Goal: Task Accomplishment & Management: Manage account settings

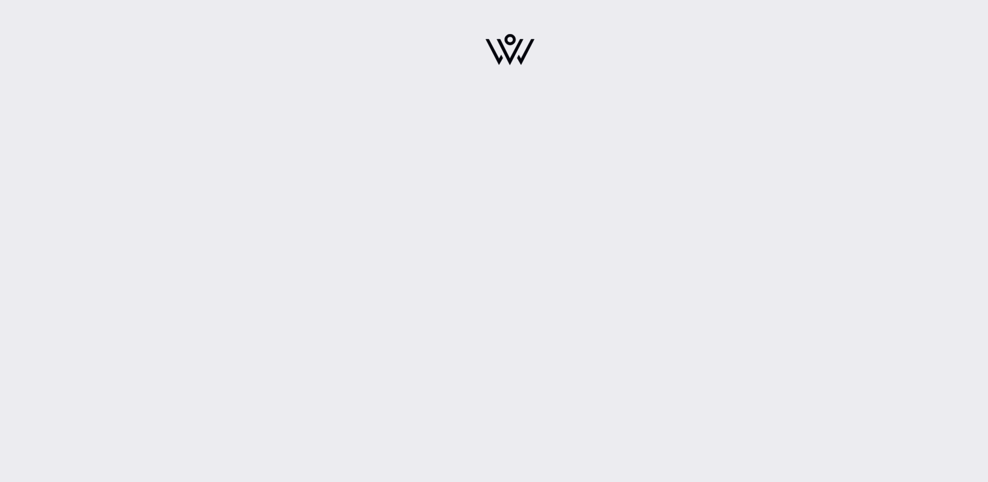
click at [509, 52] on img at bounding box center [510, 49] width 49 height 31
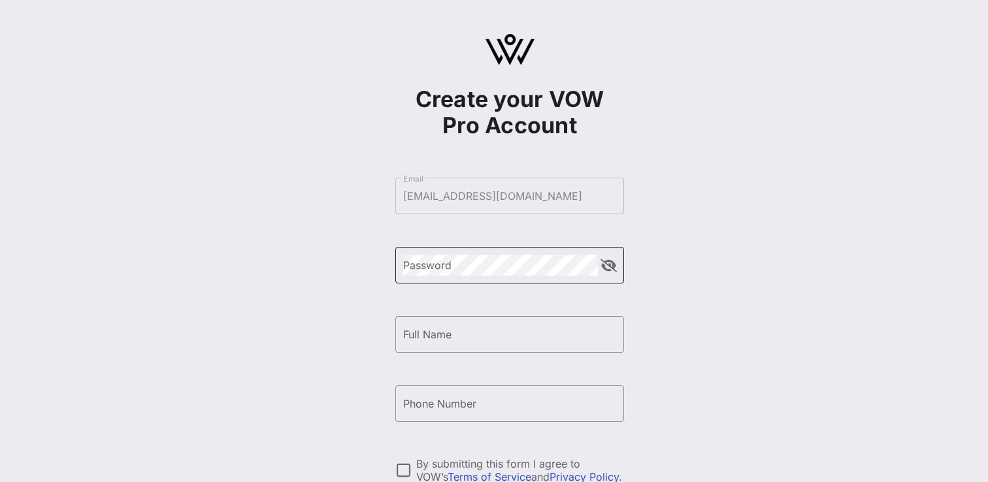
click at [495, 276] on div "Password" at bounding box center [500, 265] width 195 height 37
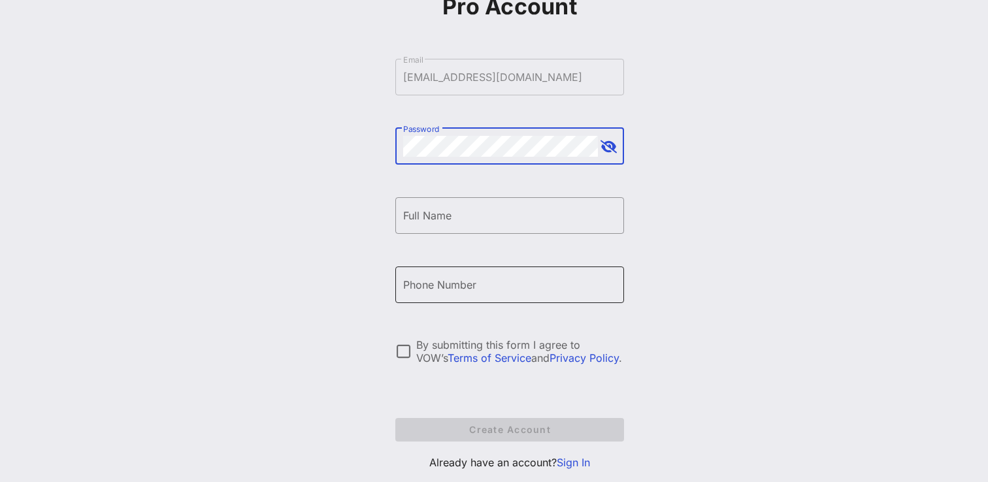
scroll to position [152, 0]
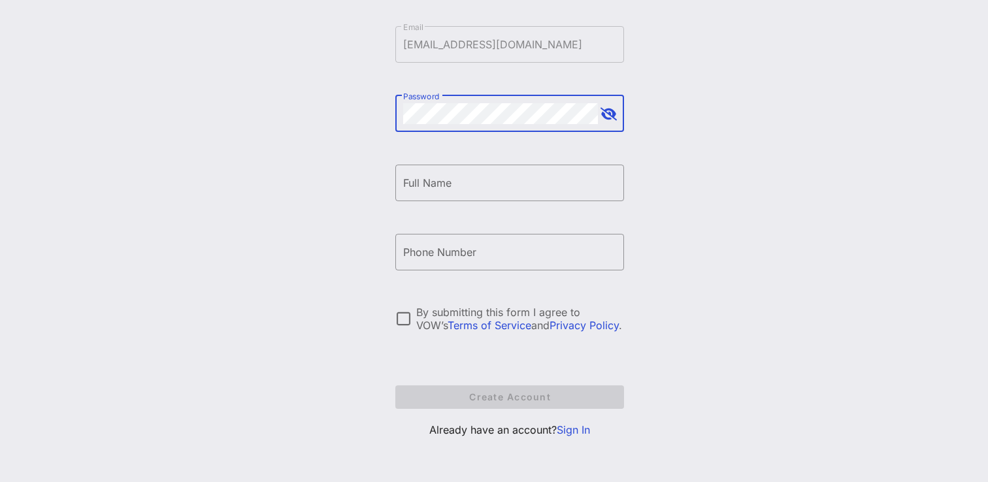
click at [578, 433] on link "Sign In" at bounding box center [573, 430] width 33 height 13
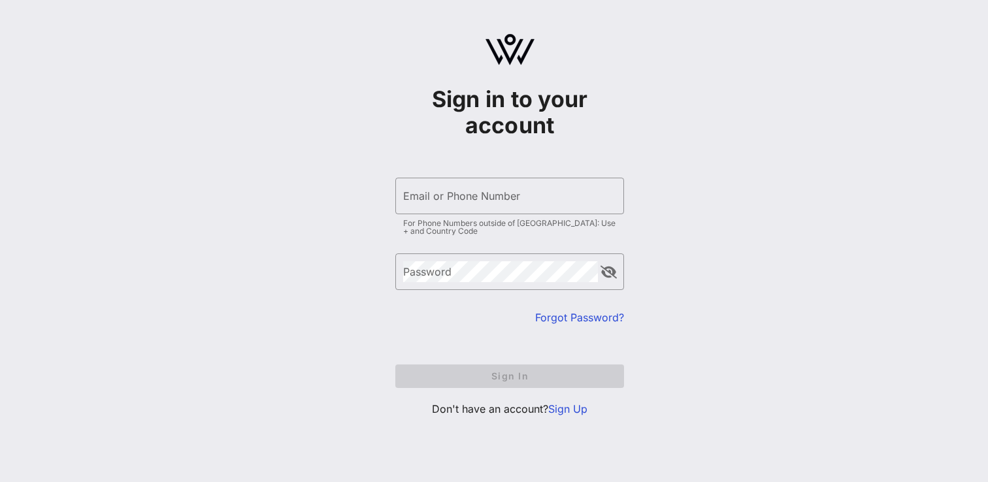
click at [576, 409] on link "Sign Up" at bounding box center [567, 409] width 39 height 13
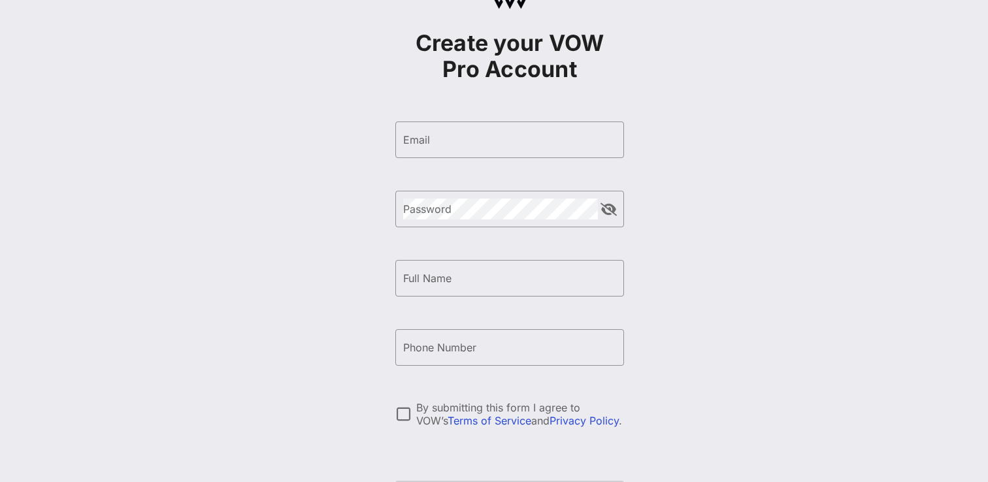
scroll to position [54, 0]
click at [469, 146] on input "Email" at bounding box center [509, 141] width 213 height 21
type input "emilytischsussman@gmail.com"
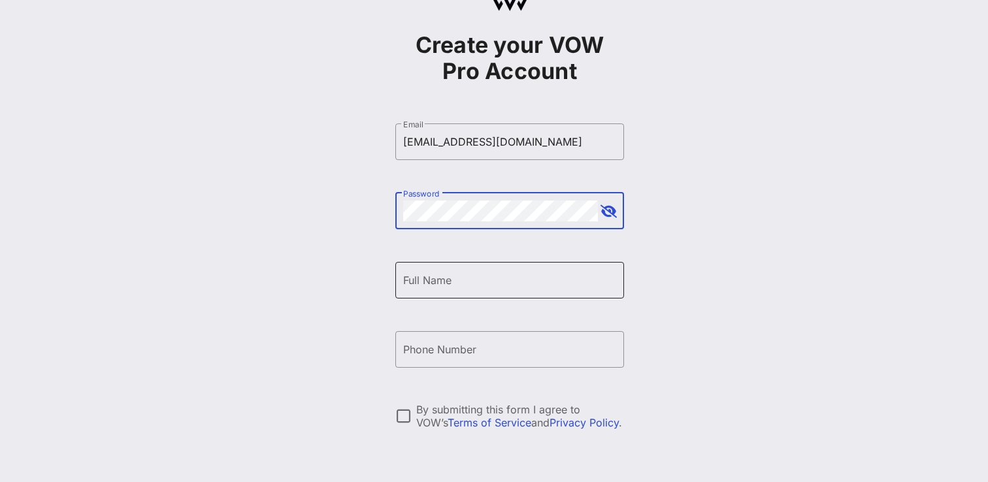
click at [481, 274] on input "Full Name" at bounding box center [509, 280] width 213 height 21
click at [611, 211] on button "append icon" at bounding box center [609, 211] width 16 height 13
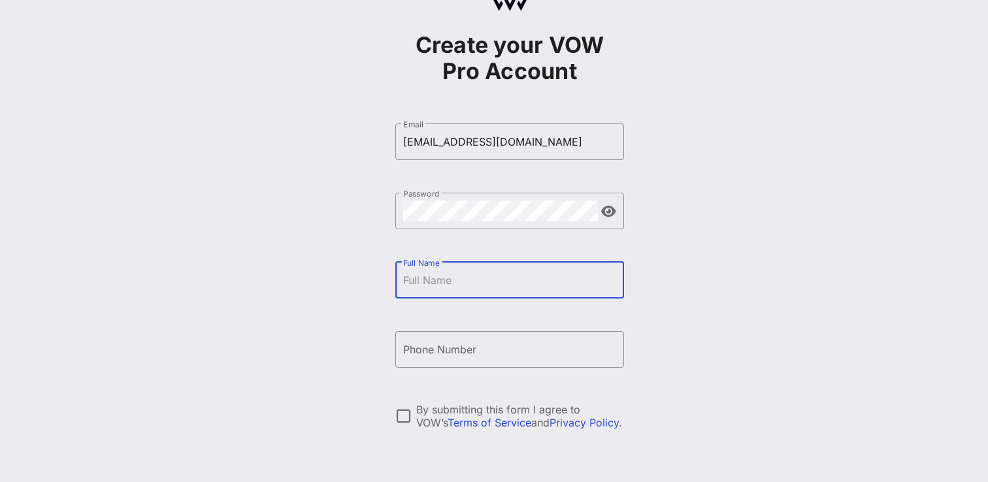
type input "Emily Sussman"
type input "+16465984185"
click at [434, 282] on input "Emily Sussman" at bounding box center [509, 280] width 213 height 21
type input "Emily Tisch Sussman"
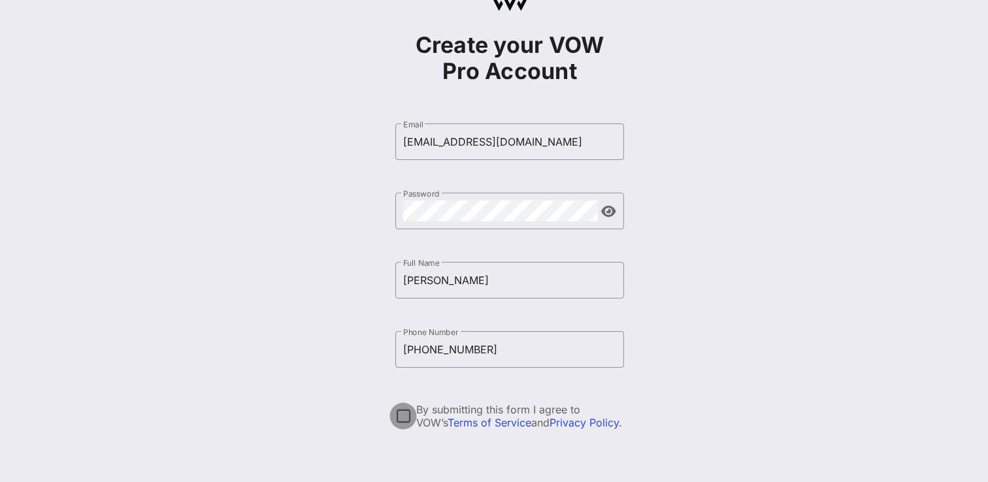
click at [403, 414] on div at bounding box center [403, 416] width 22 height 22
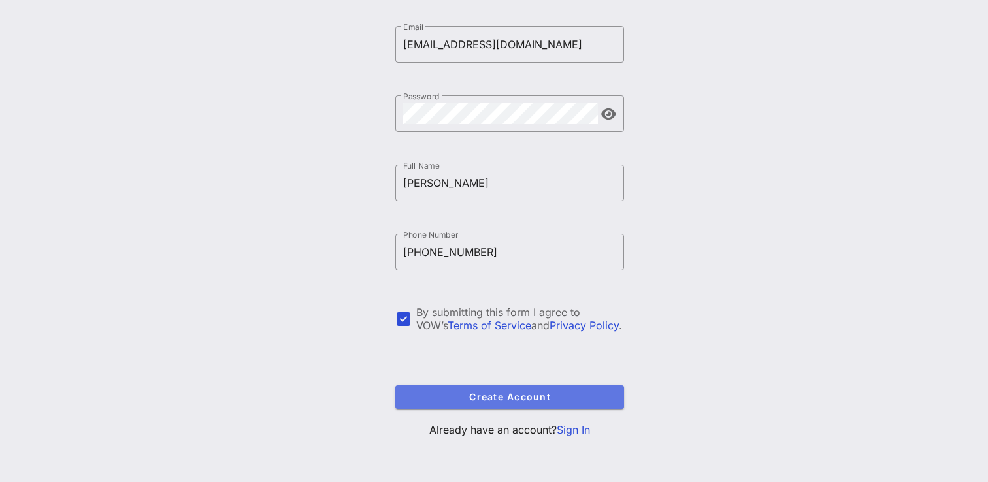
click at [469, 395] on span "Create Account" at bounding box center [510, 396] width 208 height 11
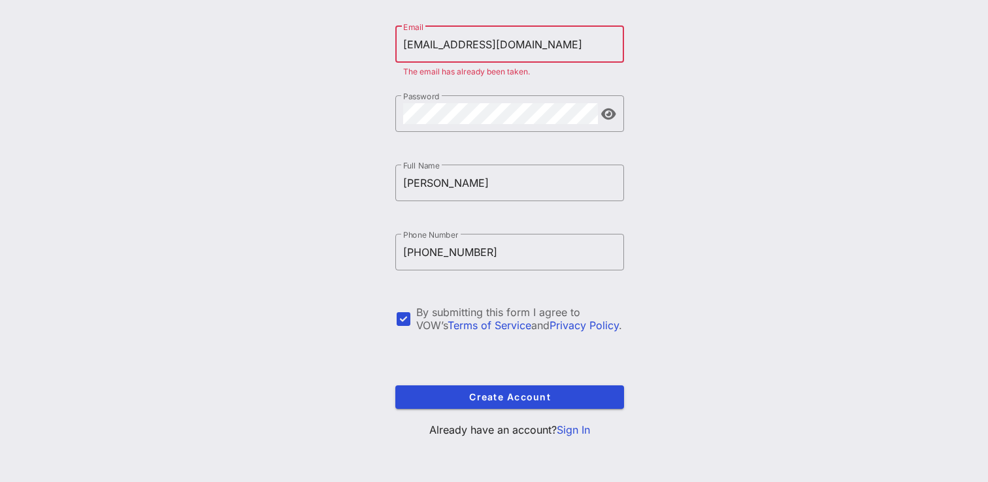
click at [574, 431] on link "Sign In" at bounding box center [573, 430] width 33 height 13
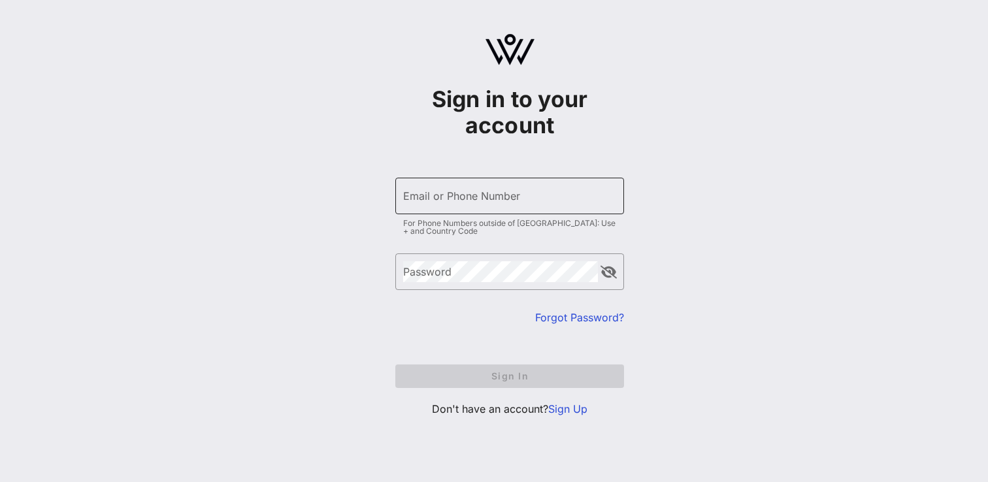
click at [451, 207] on div "Email or Phone Number" at bounding box center [509, 196] width 213 height 37
type input "emilytischsussman@gmail.com"
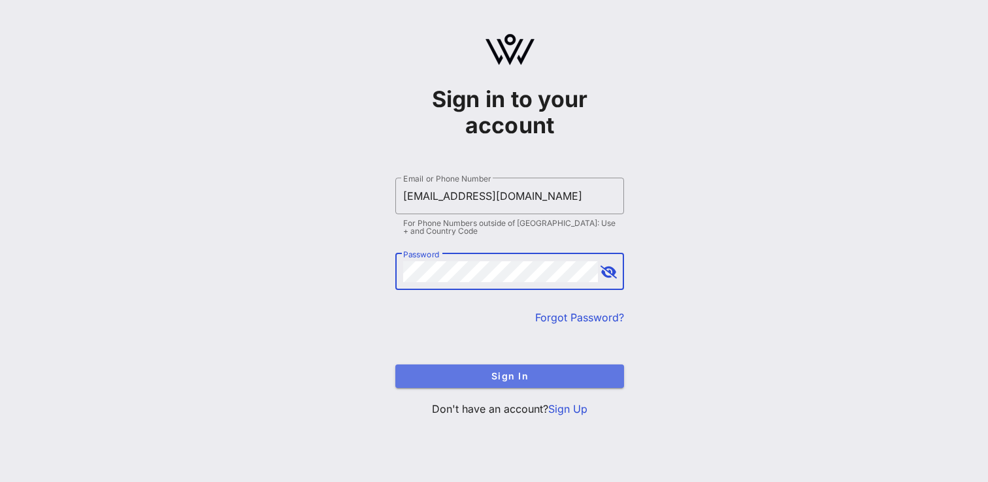
click at [530, 379] on span "Sign In" at bounding box center [510, 376] width 208 height 11
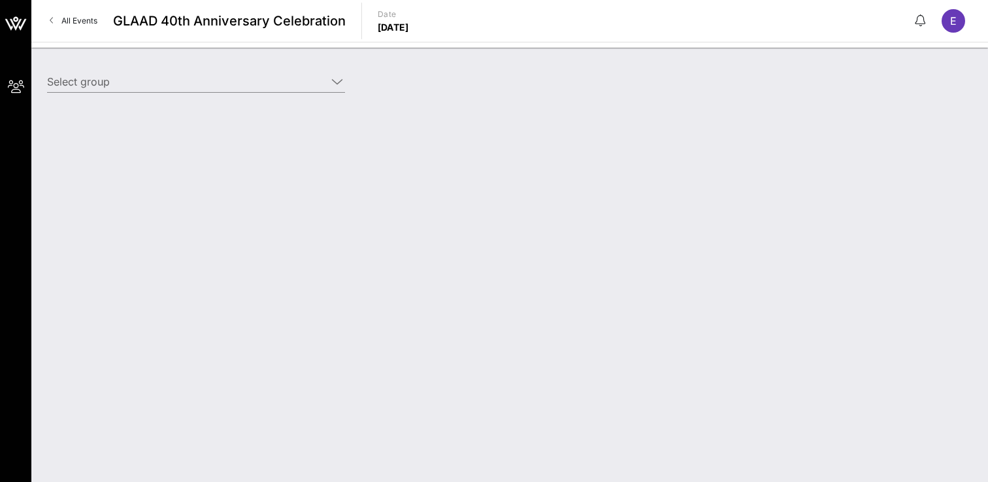
type input "Emily Tisch Sussman (Sussman) [Emily Sussman, emilytischsussman@gmail.com]"
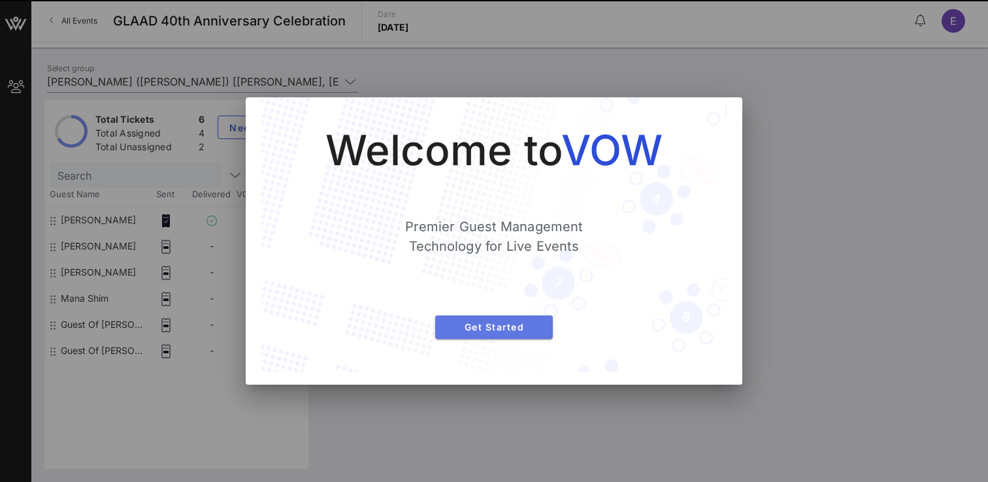
click at [512, 323] on span "Get Started" at bounding box center [494, 327] width 97 height 11
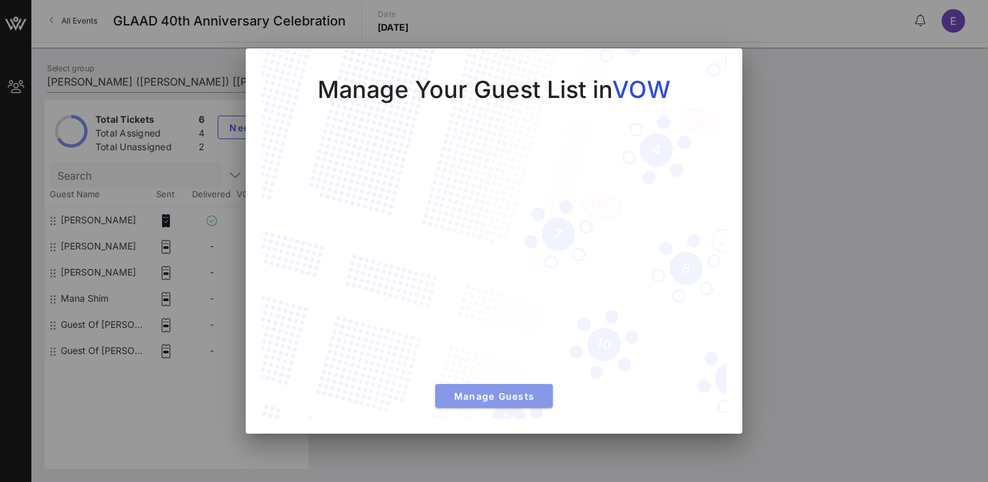
click at [491, 398] on span "Manage Guests" at bounding box center [494, 396] width 97 height 11
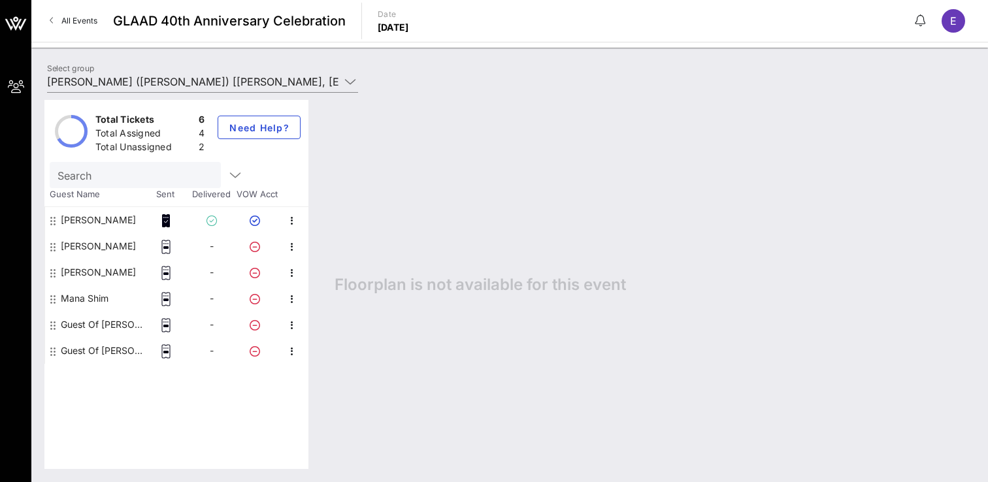
click at [111, 323] on div "Guest Of Emily Tisch Sussman" at bounding box center [102, 325] width 82 height 26
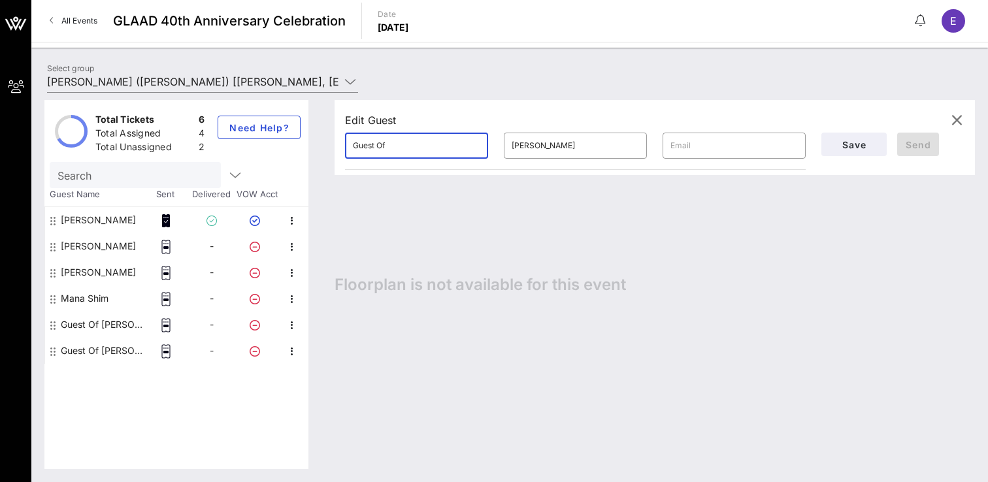
drag, startPoint x: 425, startPoint y: 144, endPoint x: 319, endPoint y: 139, distance: 106.0
click at [319, 139] on div "Total Tickets 6 Total Assigned 4 Total Unassigned 2 Need Help? Search Guest Nam…" at bounding box center [509, 284] width 931 height 369
type input "Emma"
click at [681, 146] on input "text" at bounding box center [734, 145] width 127 height 21
paste input "ewalley@gothamfc.com"
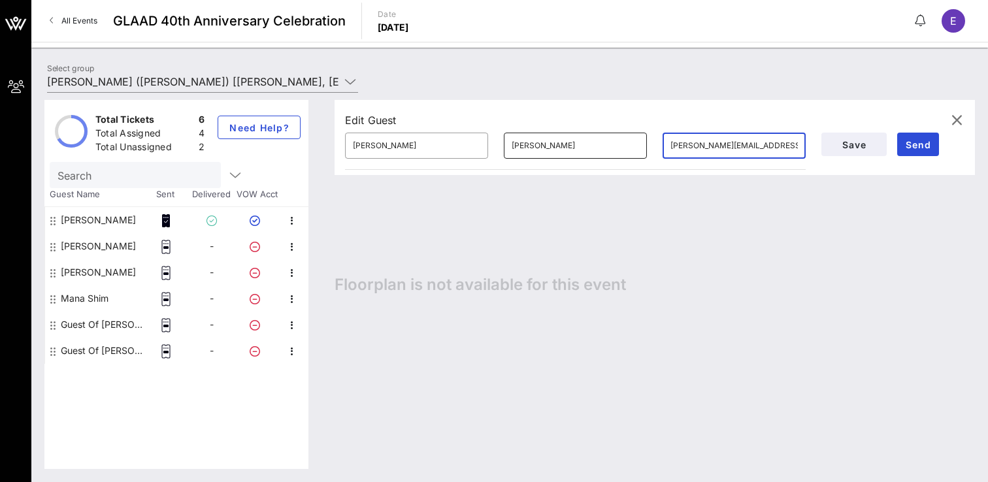
type input "ewalley@gothamfc.com"
drag, startPoint x: 627, startPoint y: 144, endPoint x: 471, endPoint y: 137, distance: 156.3
click at [471, 137] on div "​ Emma ​ Emily Tisch Sussman ​ ewalley@gothamfc.com" at bounding box center [575, 146] width 476 height 42
type input "Emma Walley"
click at [913, 144] on span "Send" at bounding box center [918, 144] width 31 height 11
